Goal: Information Seeking & Learning: Learn about a topic

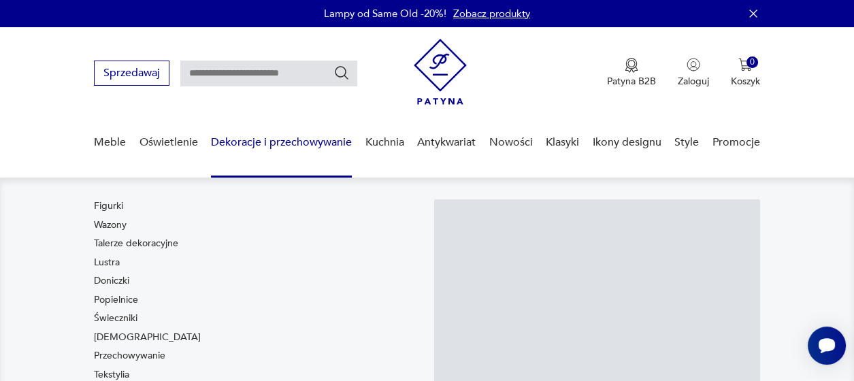
click at [220, 65] on input "text" at bounding box center [268, 74] width 177 height 26
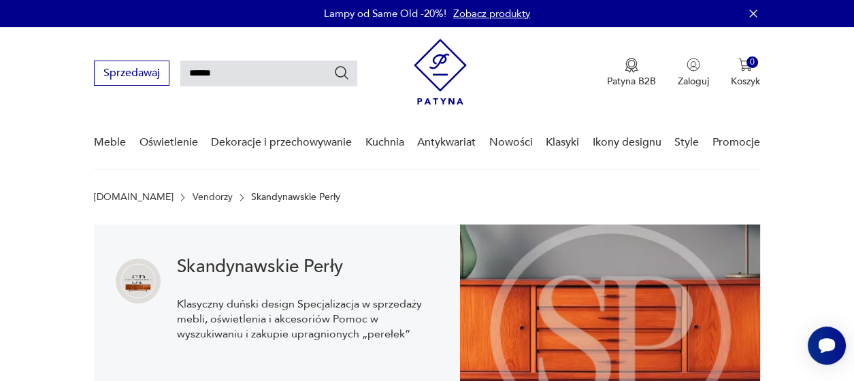
type input "******"
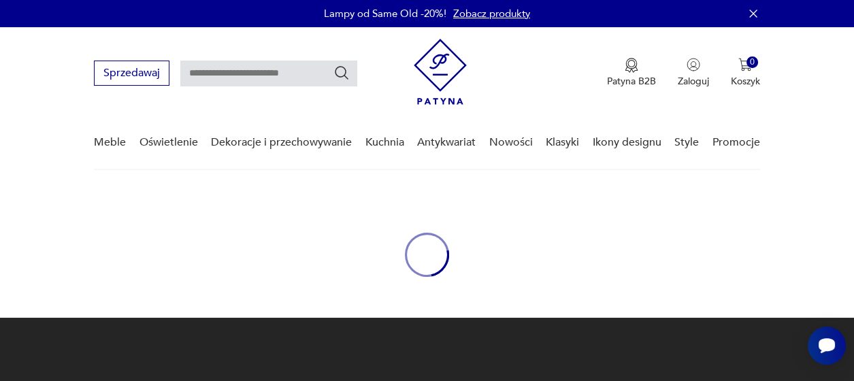
type input "******"
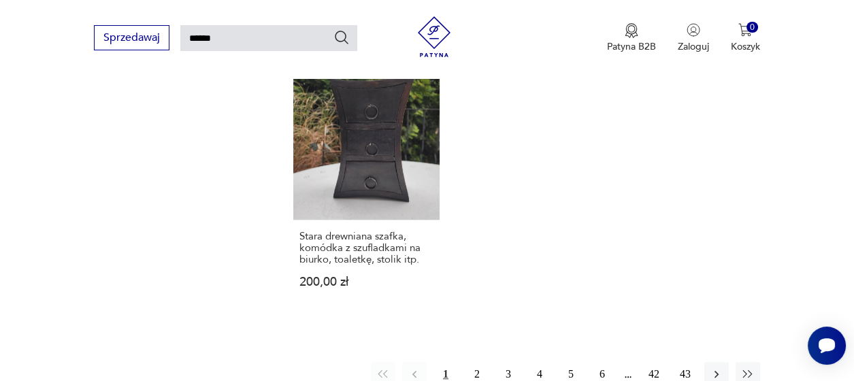
scroll to position [1563, 0]
